Goal: Task Accomplishment & Management: Use online tool/utility

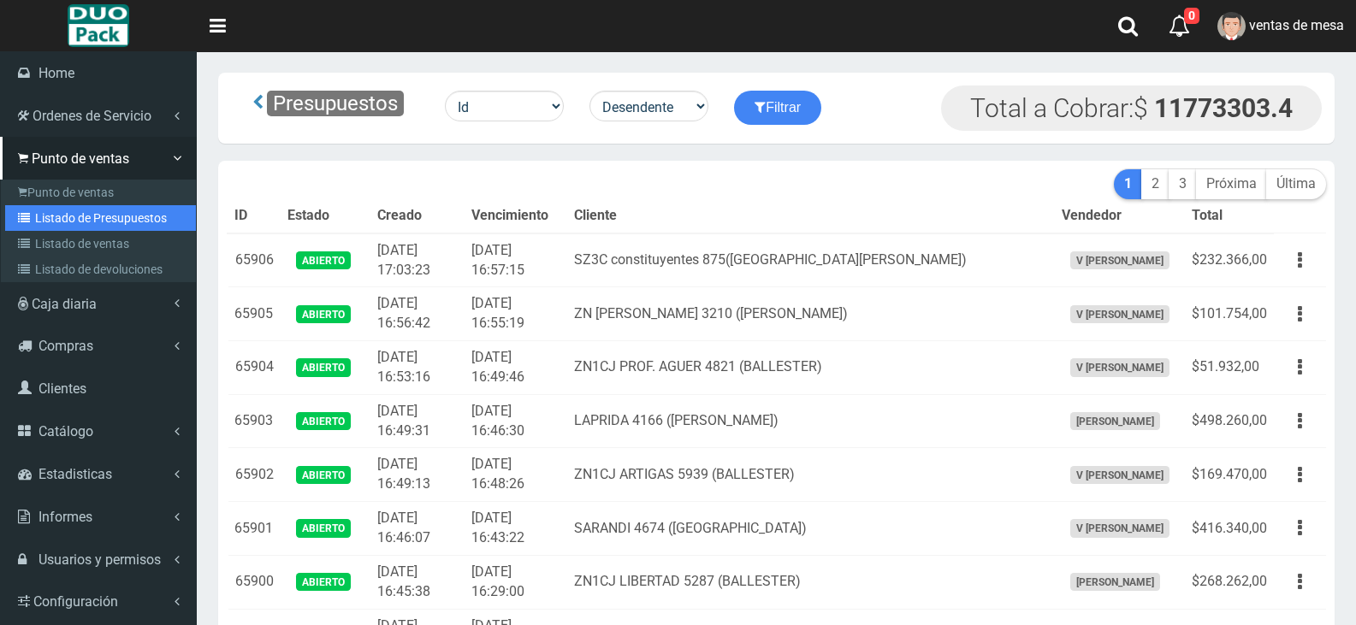
click at [84, 210] on link "Listado de Presupuestos" at bounding box center [100, 218] width 191 height 26
drag, startPoint x: 84, startPoint y: 210, endPoint x: 82, endPoint y: 199, distance: 10.4
click at [82, 201] on ul "Punto de ventas Listado de Presupuestos Listado de ventas Listado de devolucion…" at bounding box center [98, 231] width 195 height 103
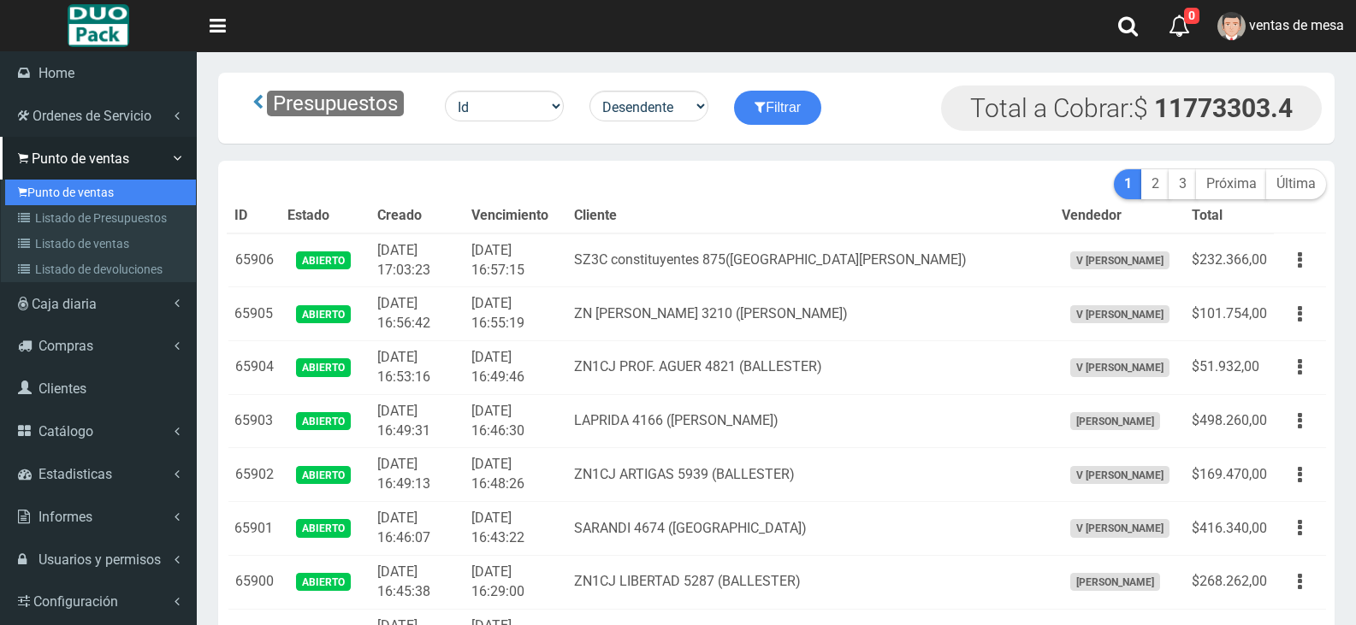
click at [82, 199] on link "Punto de ventas" at bounding box center [100, 193] width 191 height 26
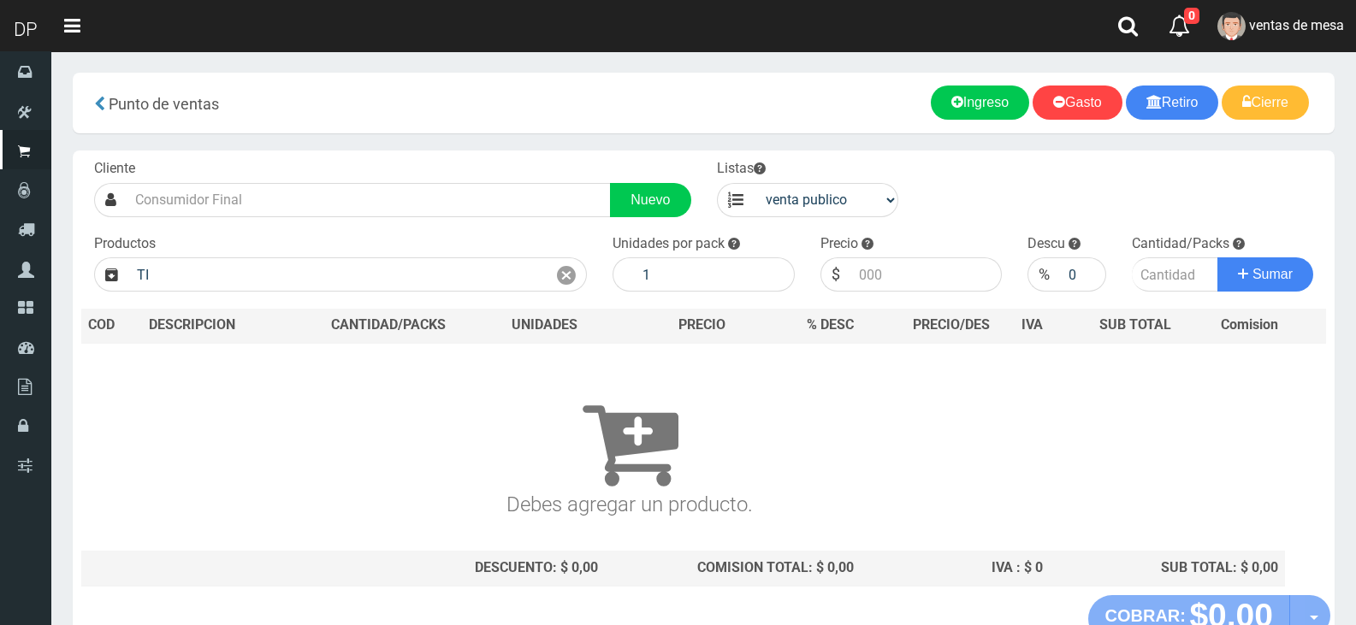
type input "T"
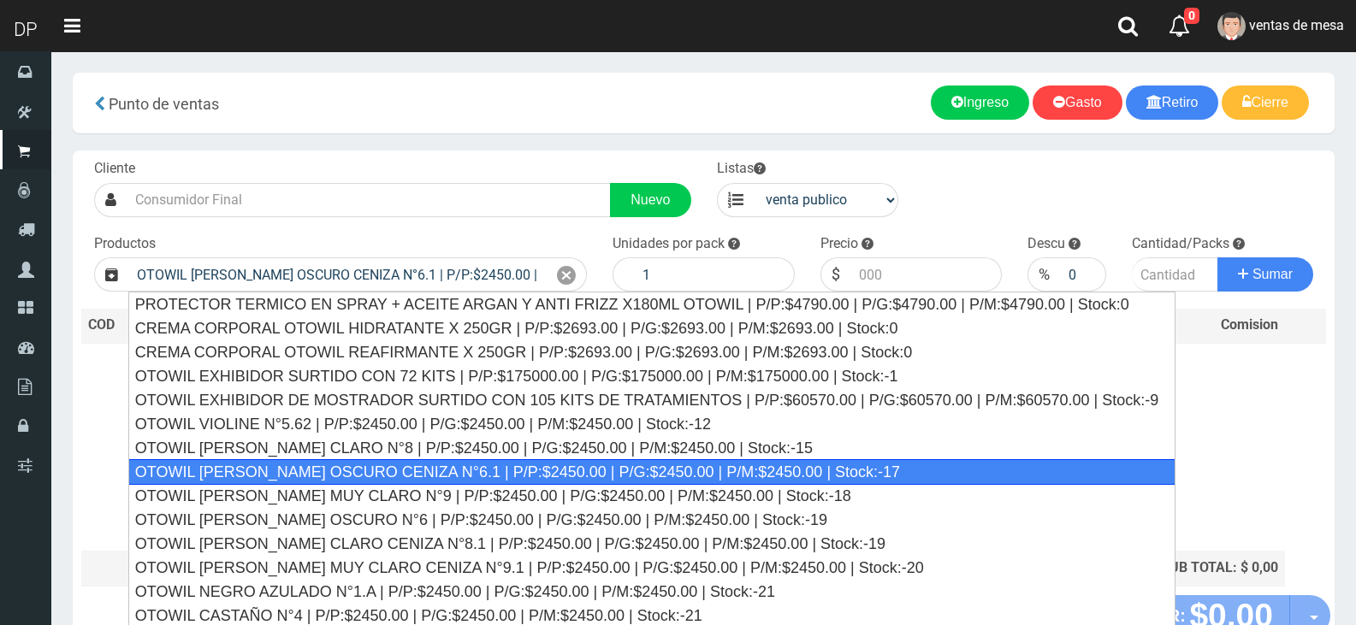
type input "OTOWIL [PERSON_NAME] OSCURO CENIZA N°6.1 | P/P:$2450.00 | P/G:$2450.00 | P/M:$2…"
type input "2450.00"
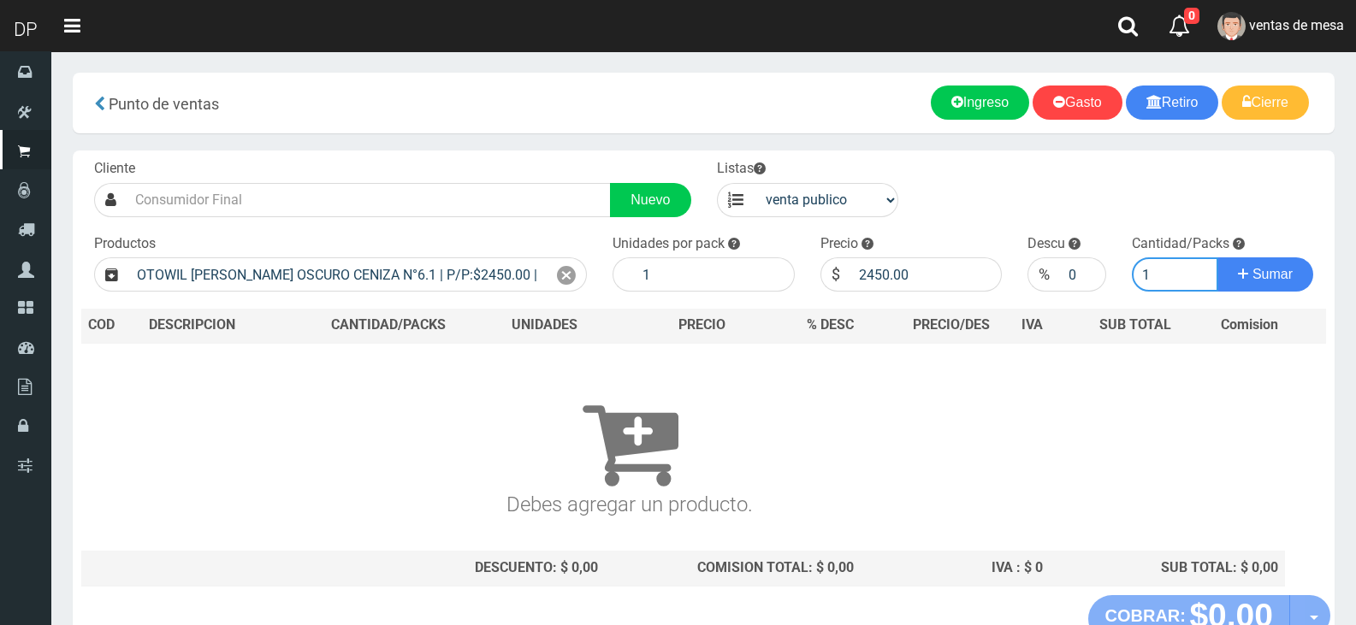
type input "1"
click at [1217, 257] on button "Sumar" at bounding box center [1265, 274] width 96 height 34
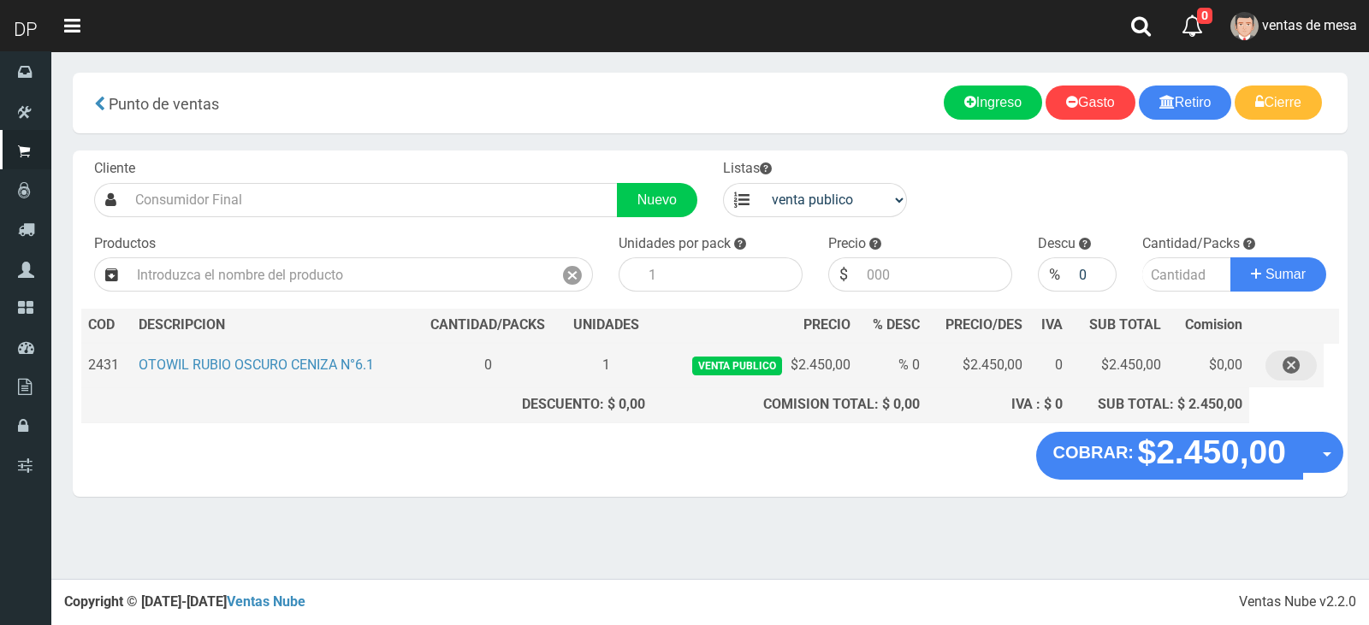
click at [1285, 368] on icon "button" at bounding box center [1290, 366] width 17 height 30
